Goal: Task Accomplishment & Management: Use online tool/utility

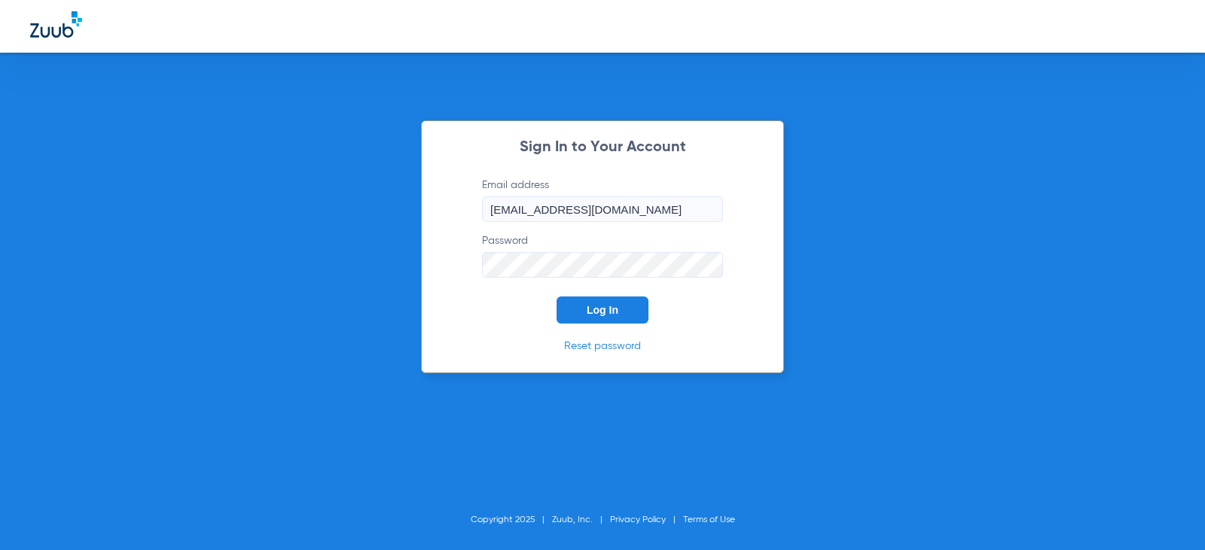
click at [595, 304] on span "Log In" at bounding box center [602, 310] width 32 height 12
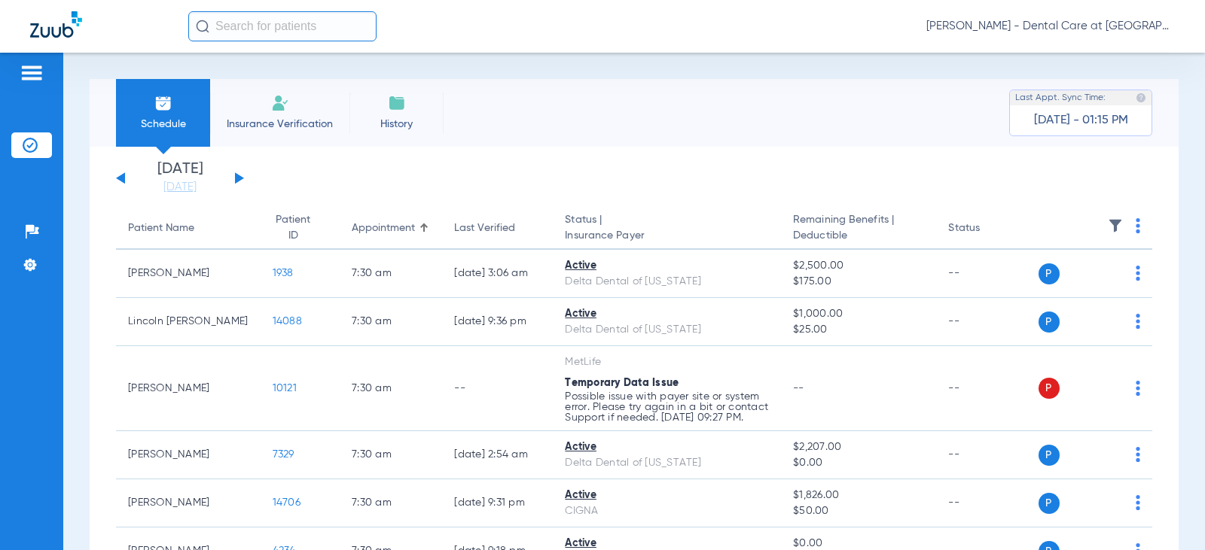
click at [242, 179] on button at bounding box center [239, 177] width 9 height 11
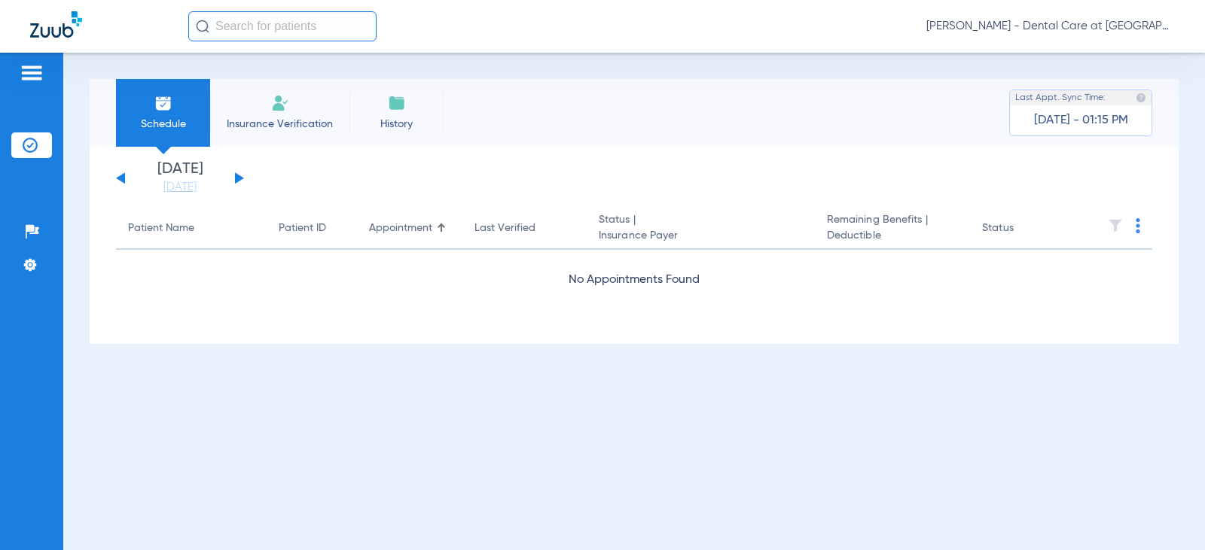
click at [242, 187] on div "[DATE] [DATE] [DATE] [DATE] [DATE] [DATE] [DATE] [DATE] [DATE] [DATE] [DATE] [D…" at bounding box center [180, 178] width 128 height 33
click at [240, 181] on div "[DATE] [DATE] [DATE] [DATE] [DATE] [DATE] [DATE] [DATE] [DATE] [DATE] [DATE] [D…" at bounding box center [180, 178] width 128 height 33
click at [239, 176] on button at bounding box center [239, 177] width 9 height 11
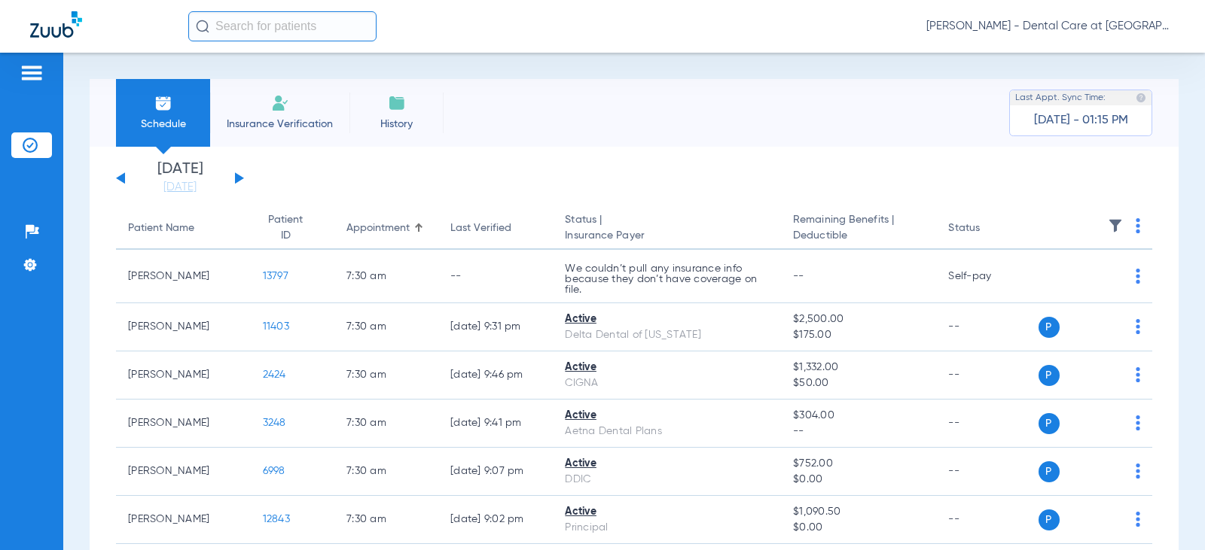
click at [266, 169] on app-single-date-navigator "[DATE] [DATE] [DATE] [DATE] [DATE] [DATE] [DATE] [DATE] [DATE] [DATE] [DATE] [D…" at bounding box center [634, 178] width 1036 height 33
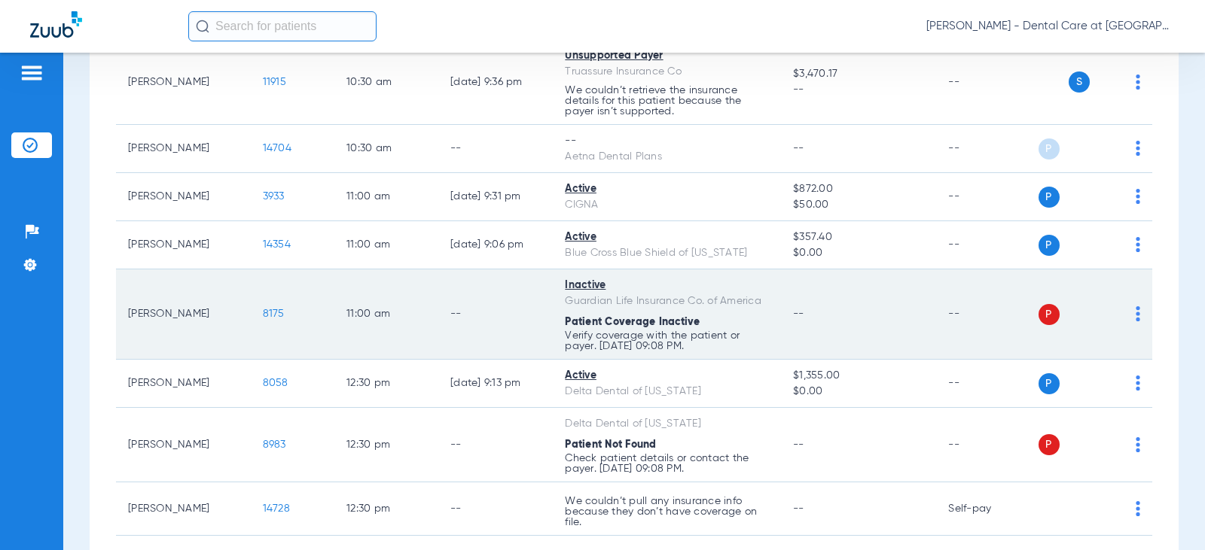
scroll to position [1355, 0]
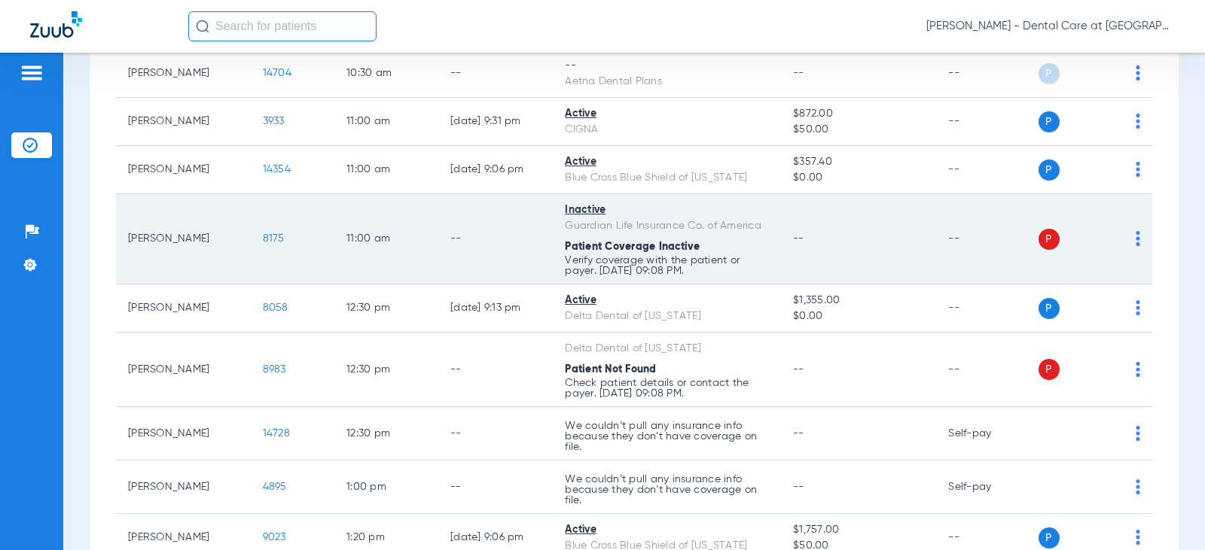
click at [356, 218] on td "11:00 AM" at bounding box center [386, 239] width 104 height 90
